Goal: Task Accomplishment & Management: Manage account settings

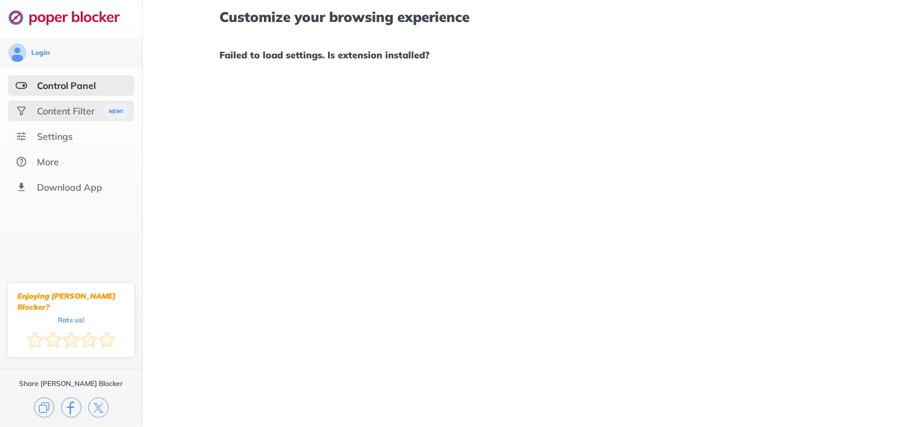
click at [74, 112] on div "Content Filter" at bounding box center [66, 111] width 58 height 12
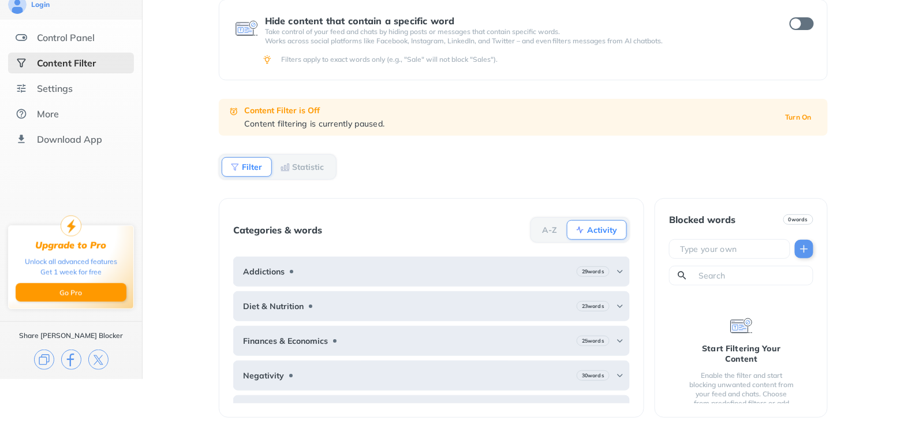
scroll to position [48, 0]
click at [91, 93] on div "Settings" at bounding box center [71, 88] width 126 height 21
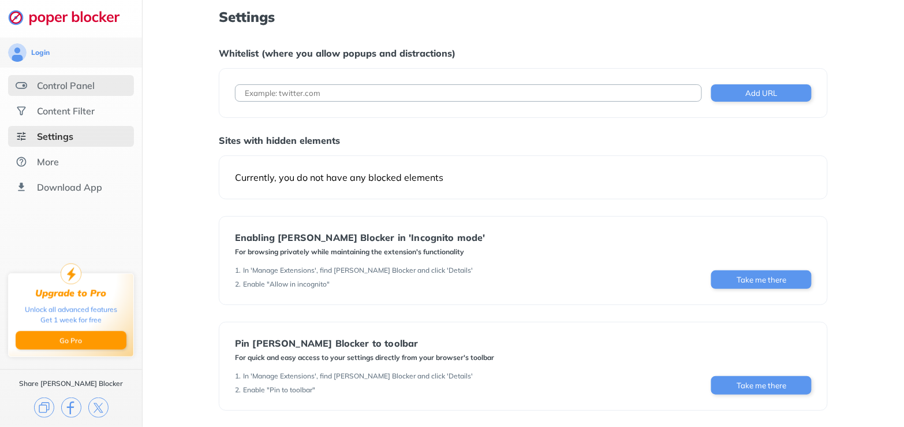
click at [88, 81] on div "Control Panel" at bounding box center [66, 86] width 58 height 12
